Goal: Task Accomplishment & Management: Use online tool/utility

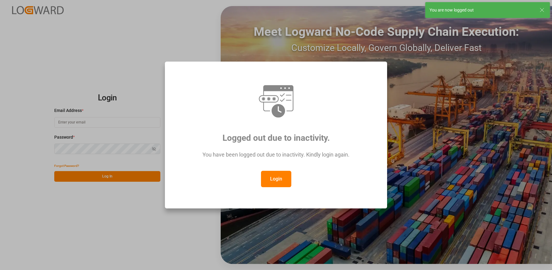
type input "[EMAIL_ADDRESS][DOMAIN_NAME]"
click at [129, 222] on div "Logged out due to inactivity. You have been logged out due to inactivity. Kindl…" at bounding box center [276, 135] width 552 height 270
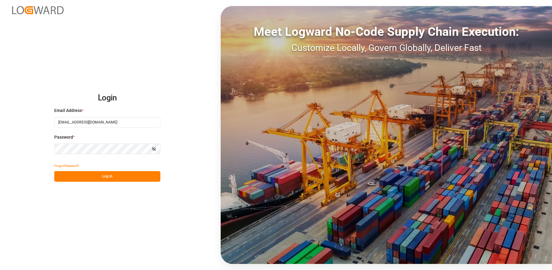
click at [113, 176] on button "Log In" at bounding box center [107, 176] width 106 height 11
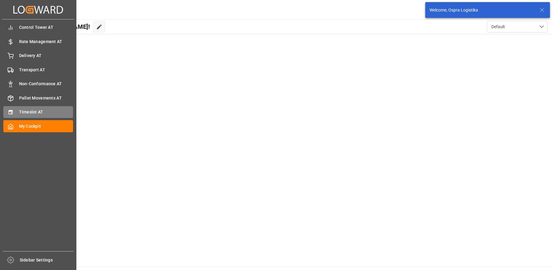
click at [16, 112] on div "Timeslot AT Timeslot AT" at bounding box center [38, 112] width 70 height 12
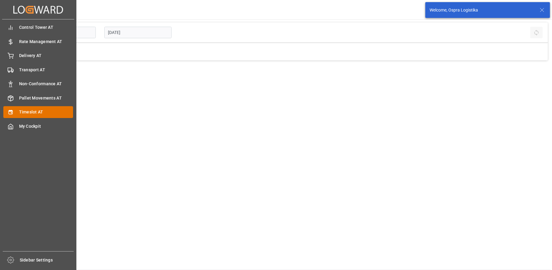
type input "Inbound AT"
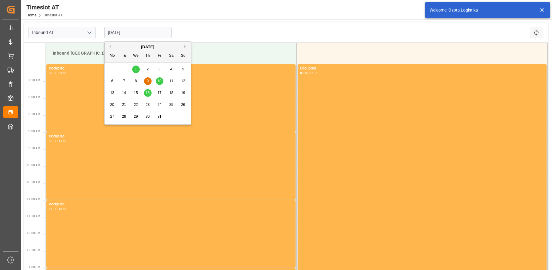
click at [131, 33] on input "[DATE]" at bounding box center [137, 33] width 67 height 12
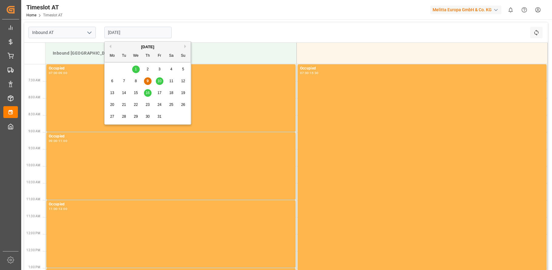
click at [148, 91] on span "16" at bounding box center [148, 93] width 4 height 4
type input "[DATE]"
